Goal: Information Seeking & Learning: Learn about a topic

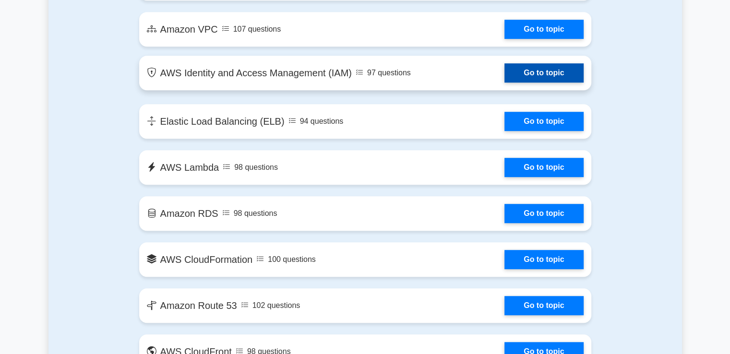
scroll to position [432, 0]
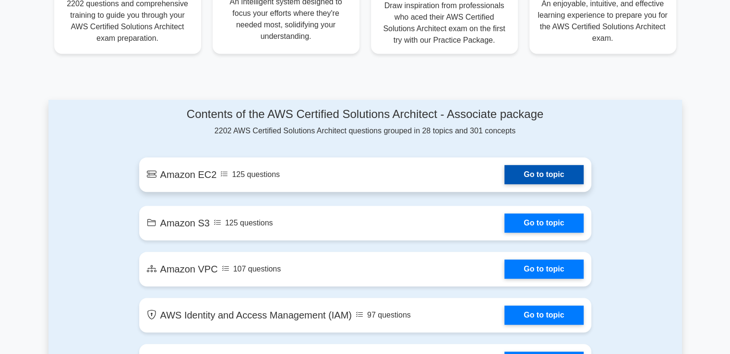
click at [539, 167] on link "Go to topic" at bounding box center [543, 174] width 79 height 19
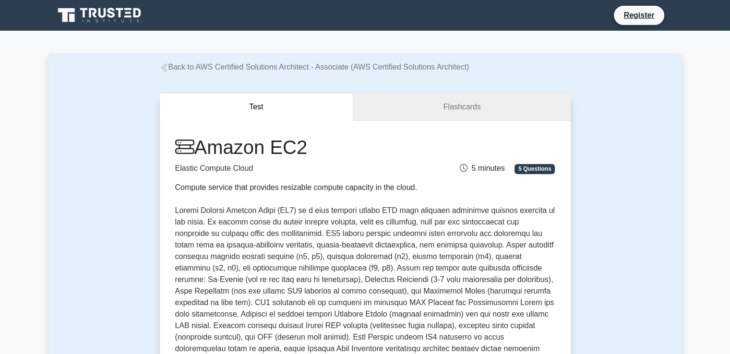
click at [438, 110] on link "Flashcards" at bounding box center [461, 107] width 217 height 27
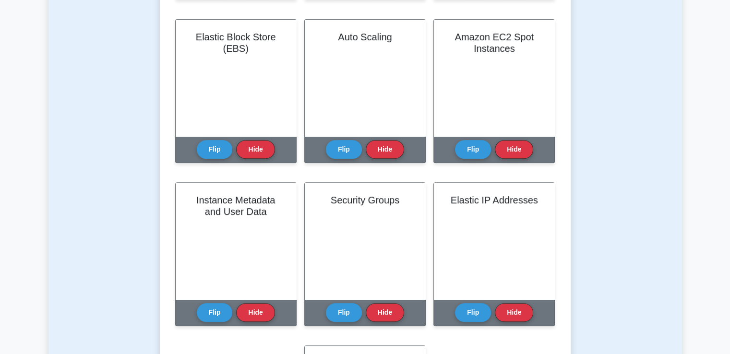
scroll to position [480, 0]
